Goal: Check status: Check status

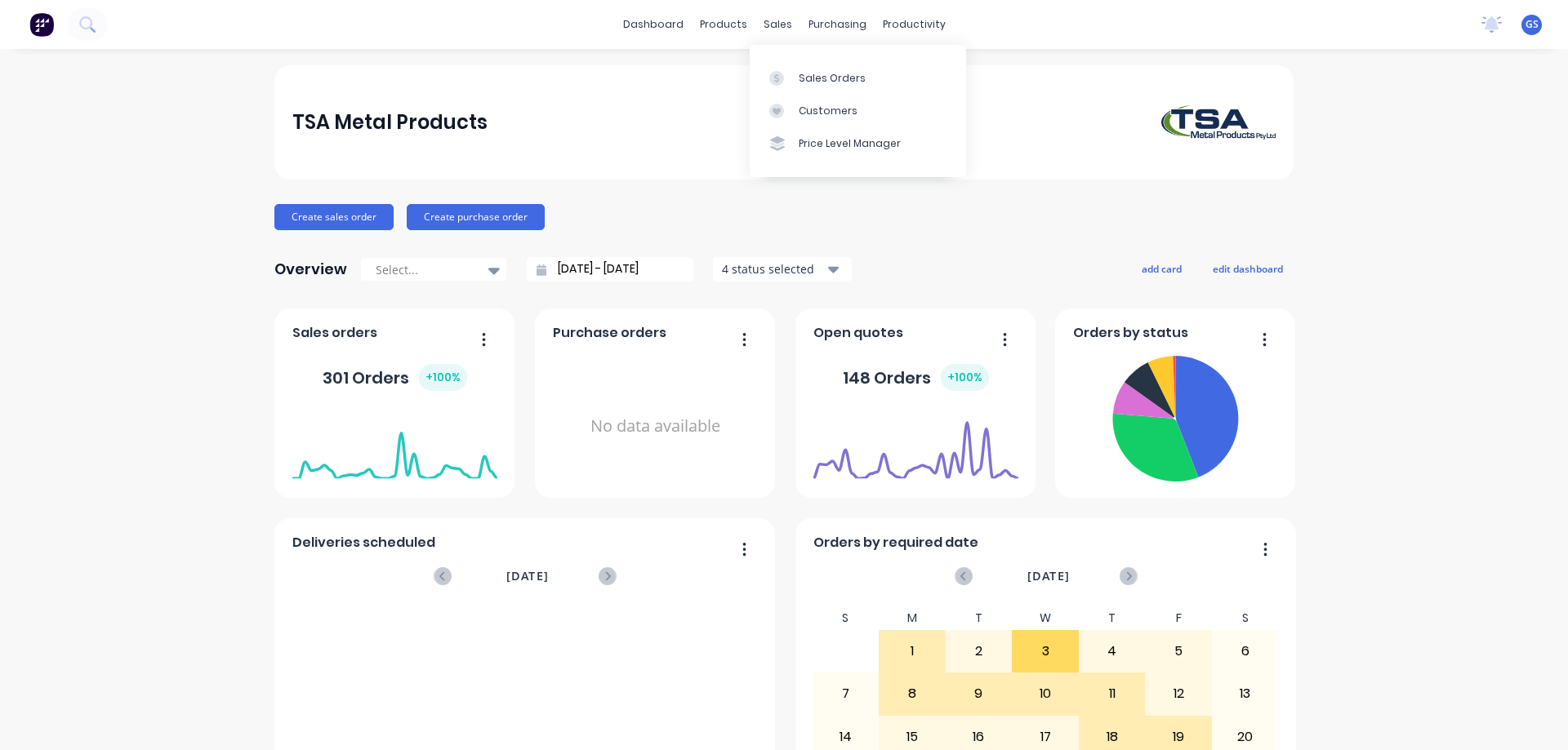
click at [762, 22] on div "sales" at bounding box center [778, 24] width 45 height 24
click at [835, 77] on div "Sales Orders" at bounding box center [832, 78] width 67 height 15
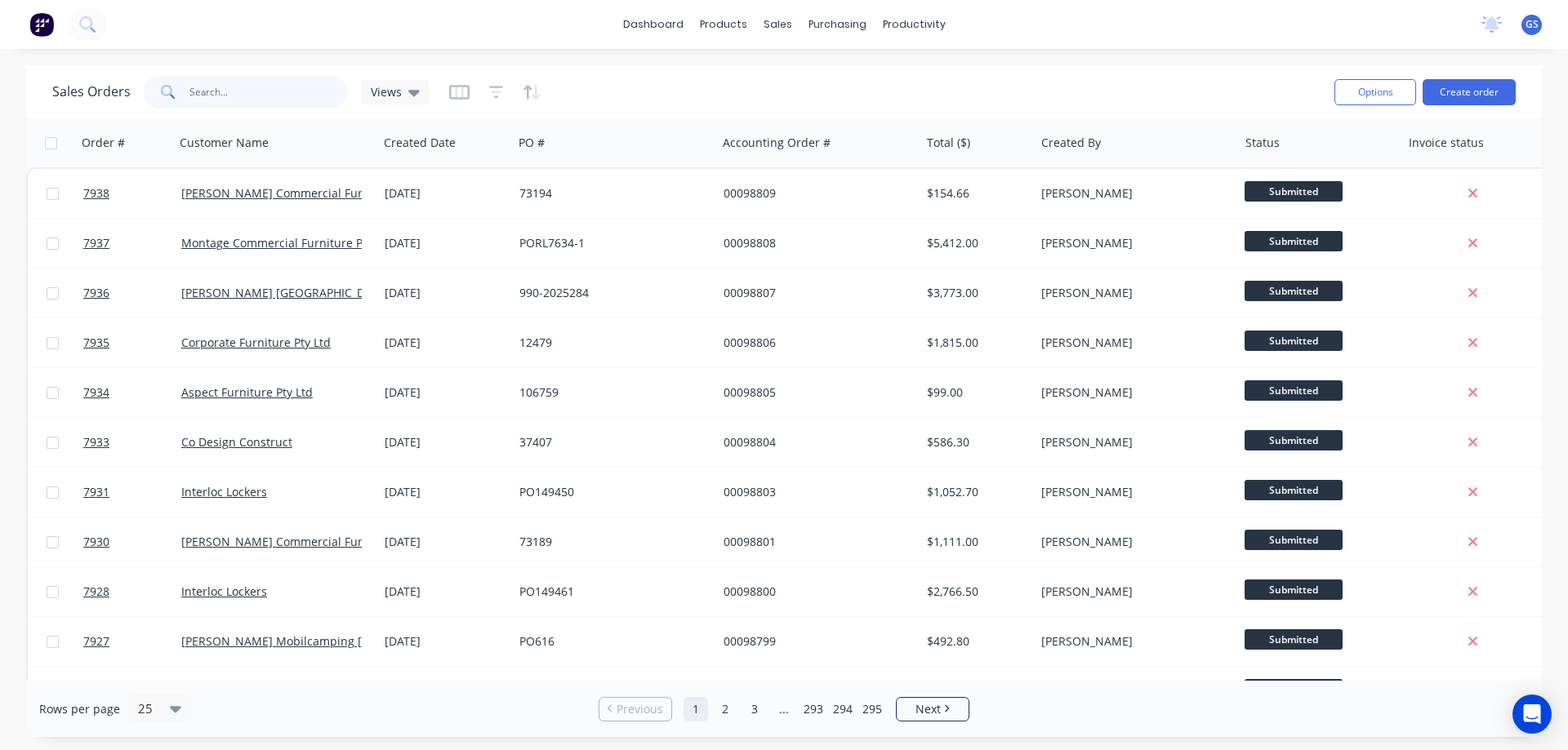
click at [260, 95] on input "text" at bounding box center [269, 92] width 159 height 33
type input "97681"
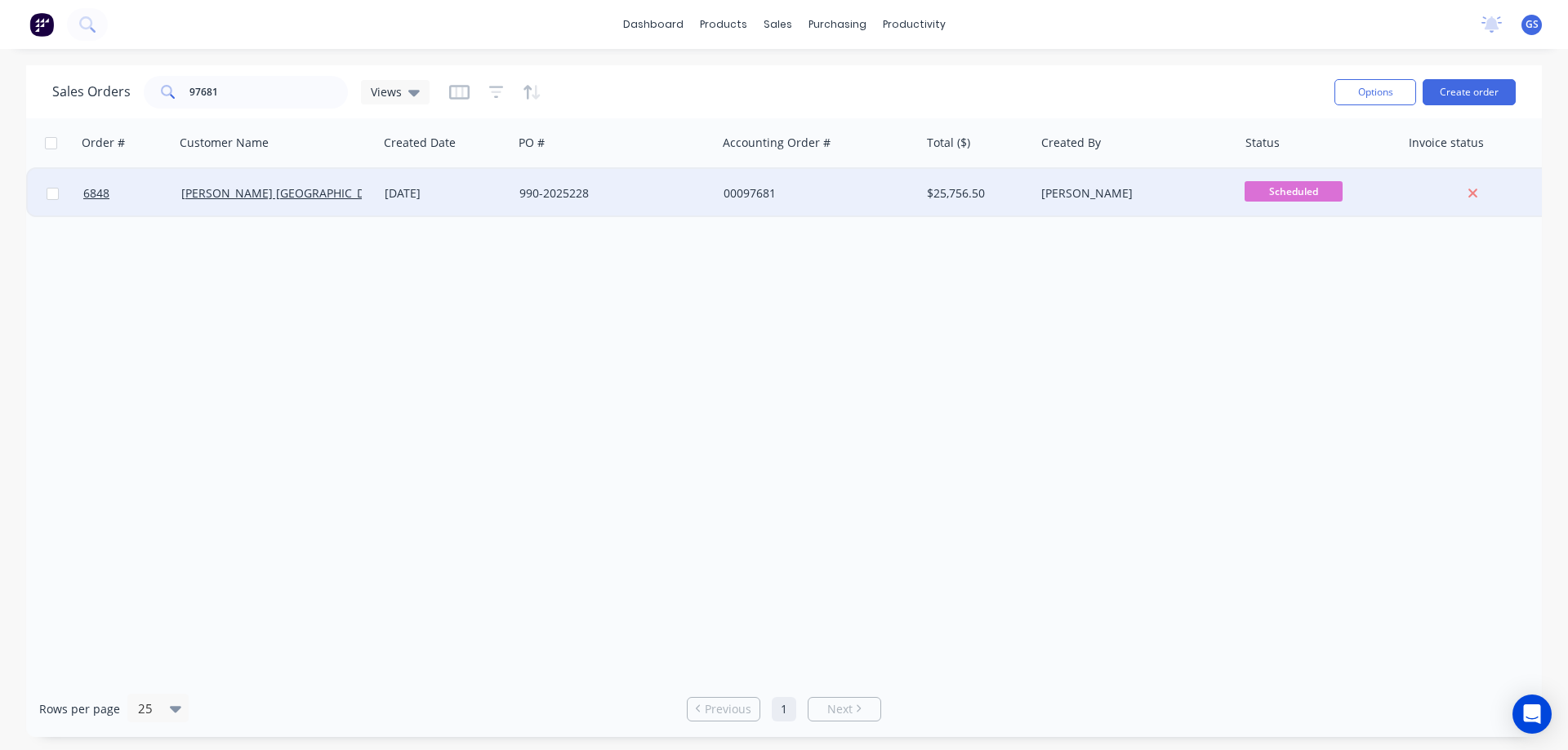
click at [320, 205] on div "[PERSON_NAME] [GEOGRAPHIC_DATA]" at bounding box center [276, 193] width 203 height 49
